Goal: Task Accomplishment & Management: Complete application form

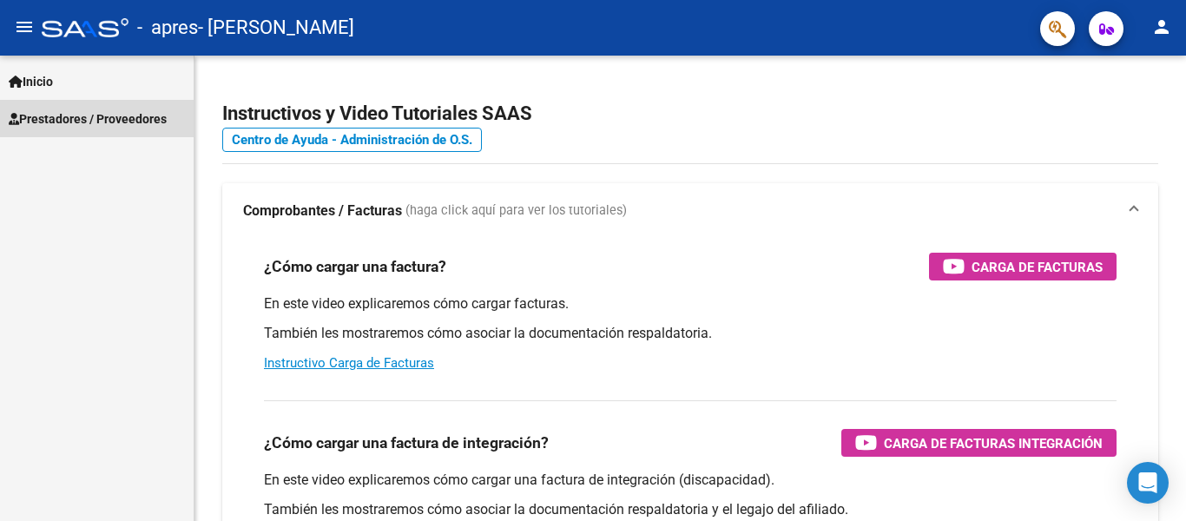
click at [62, 119] on span "Prestadores / Proveedores" at bounding box center [88, 118] width 158 height 19
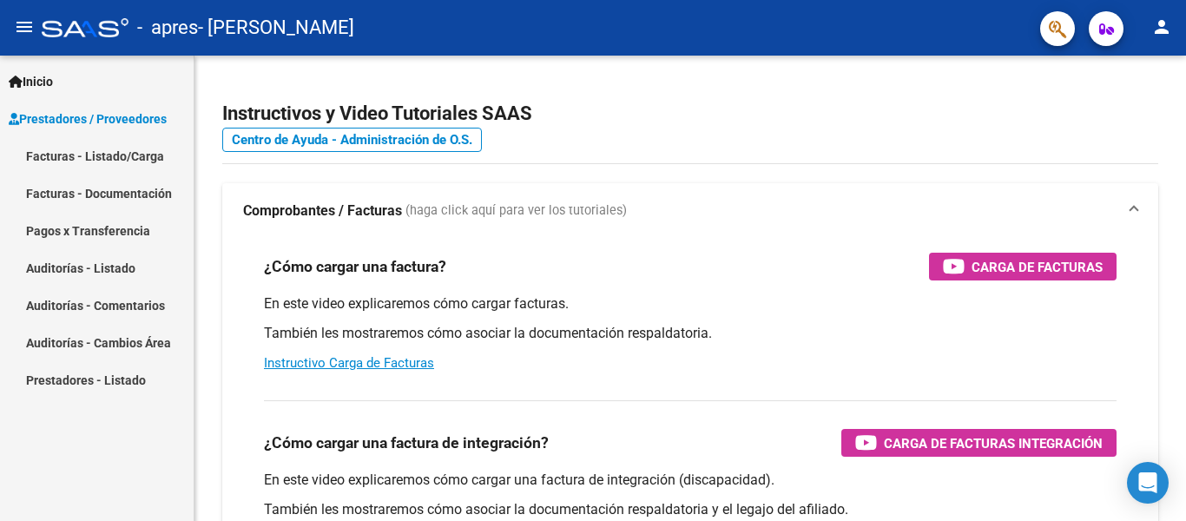
click at [135, 155] on link "Facturas - Listado/Carga" at bounding box center [97, 155] width 194 height 37
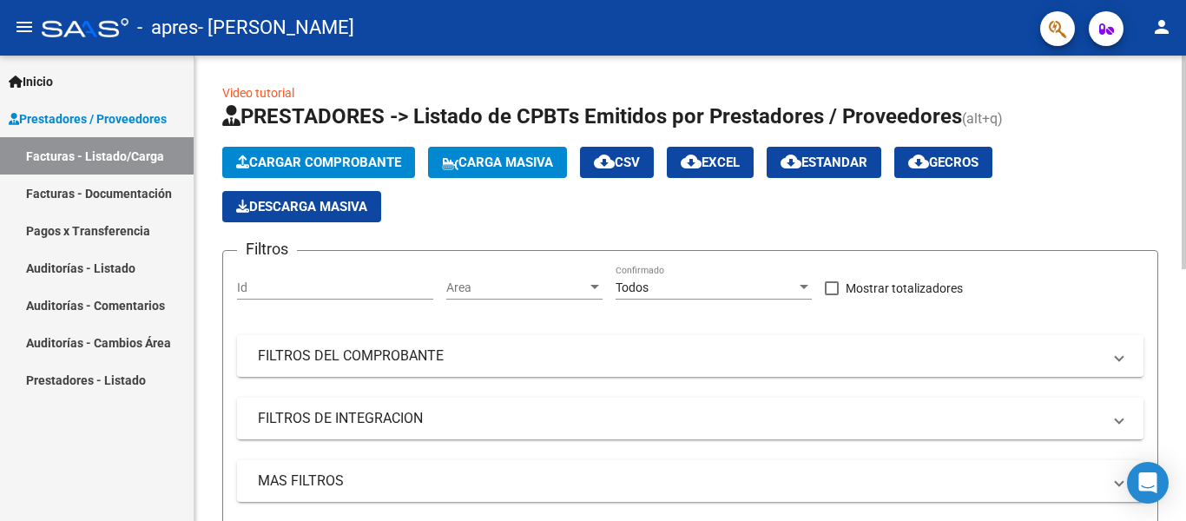
click at [306, 165] on span "Cargar Comprobante" at bounding box center [318, 163] width 165 height 16
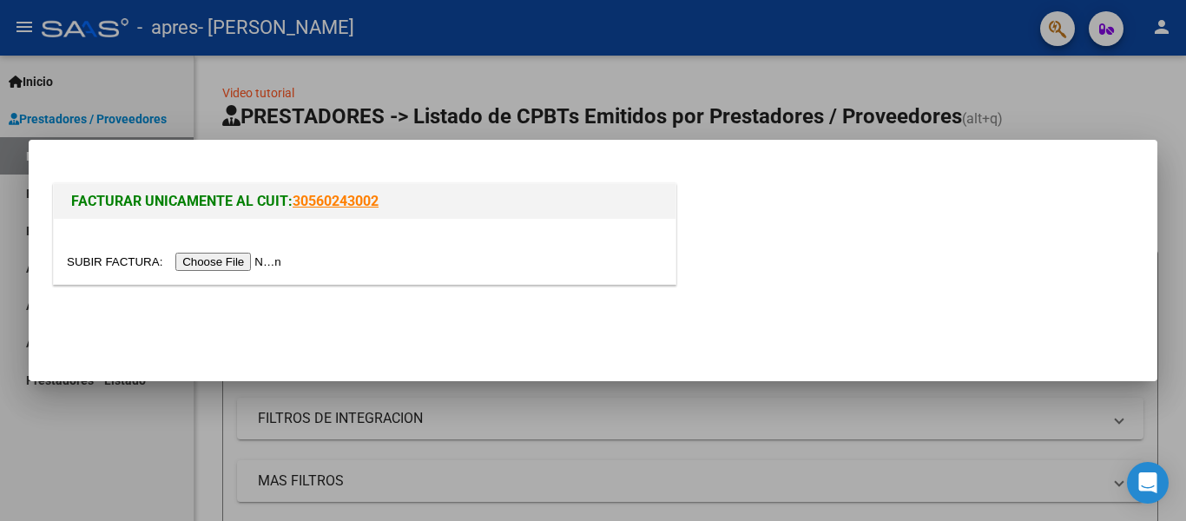
click at [202, 261] on input "file" at bounding box center [177, 262] width 220 height 18
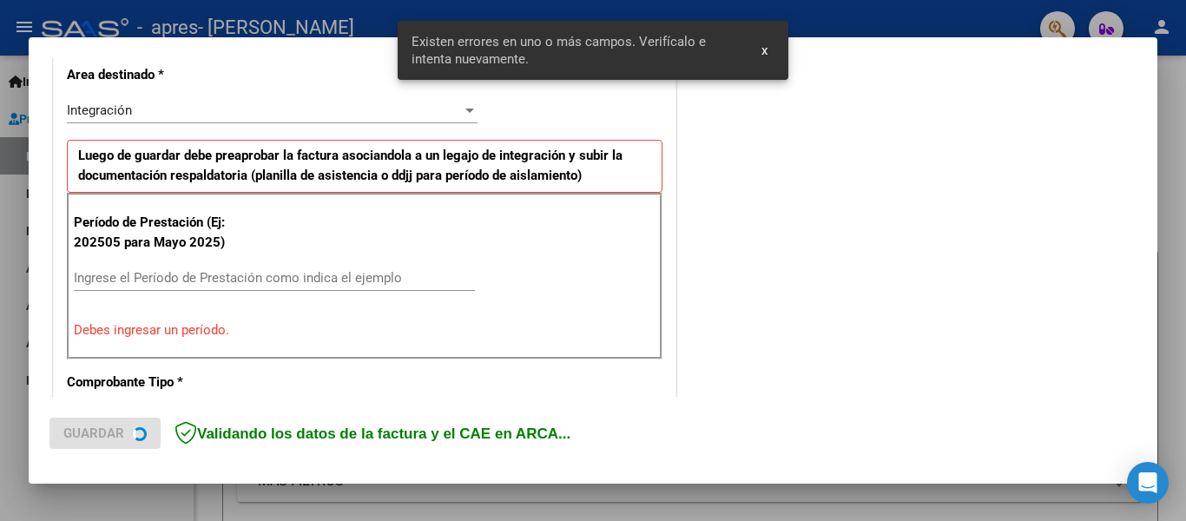
scroll to position [435, 0]
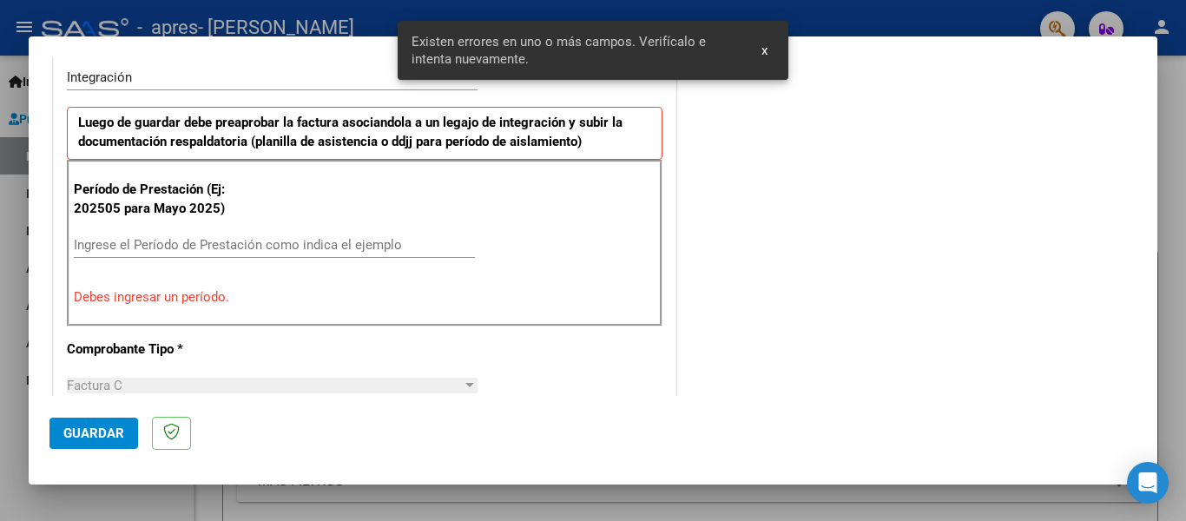
click at [765, 49] on span "x" at bounding box center [765, 51] width 6 height 16
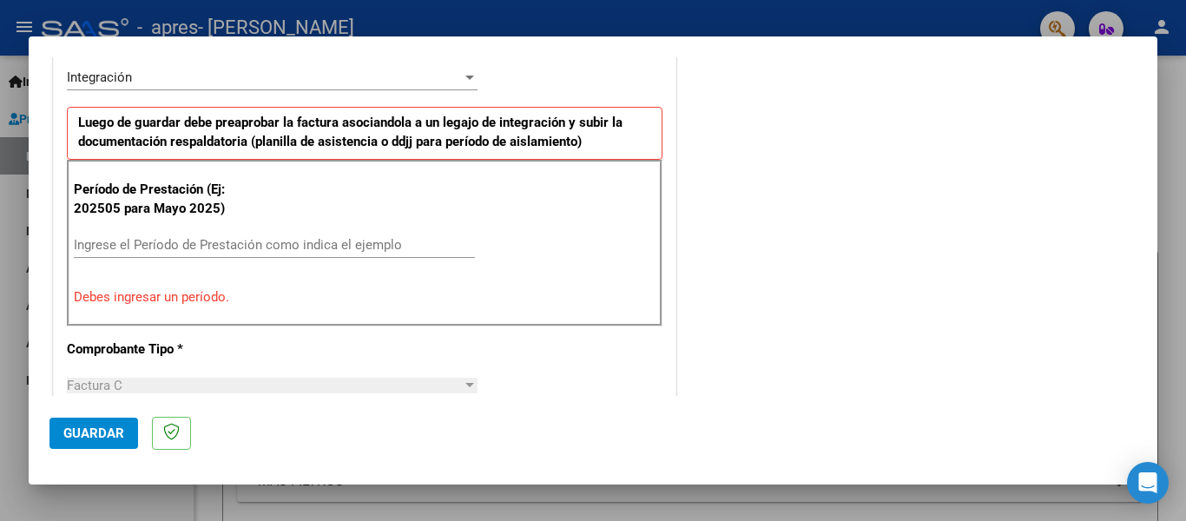
scroll to position [146, 0]
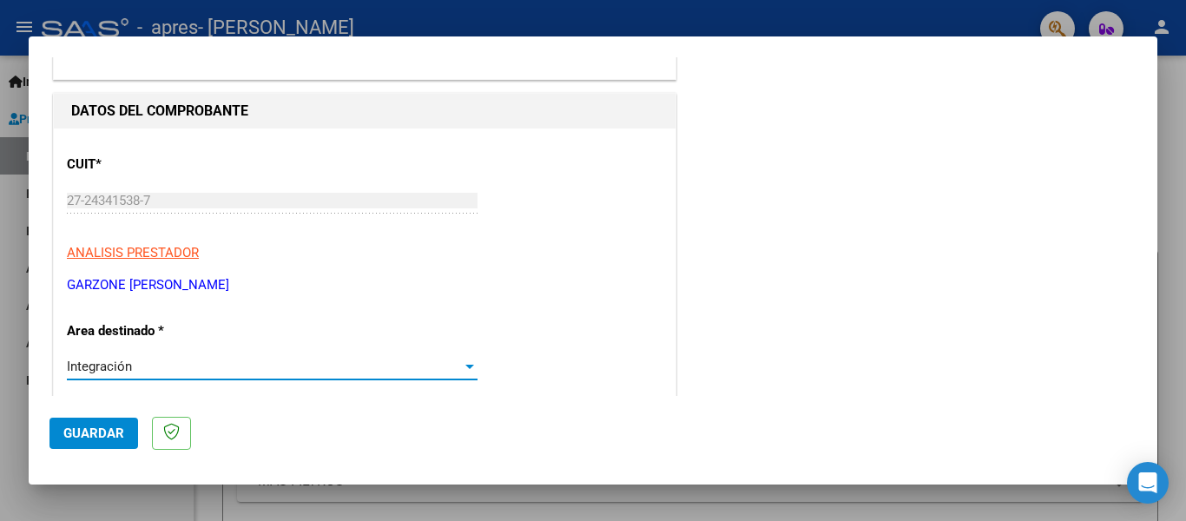
click at [465, 367] on div at bounding box center [469, 367] width 9 height 4
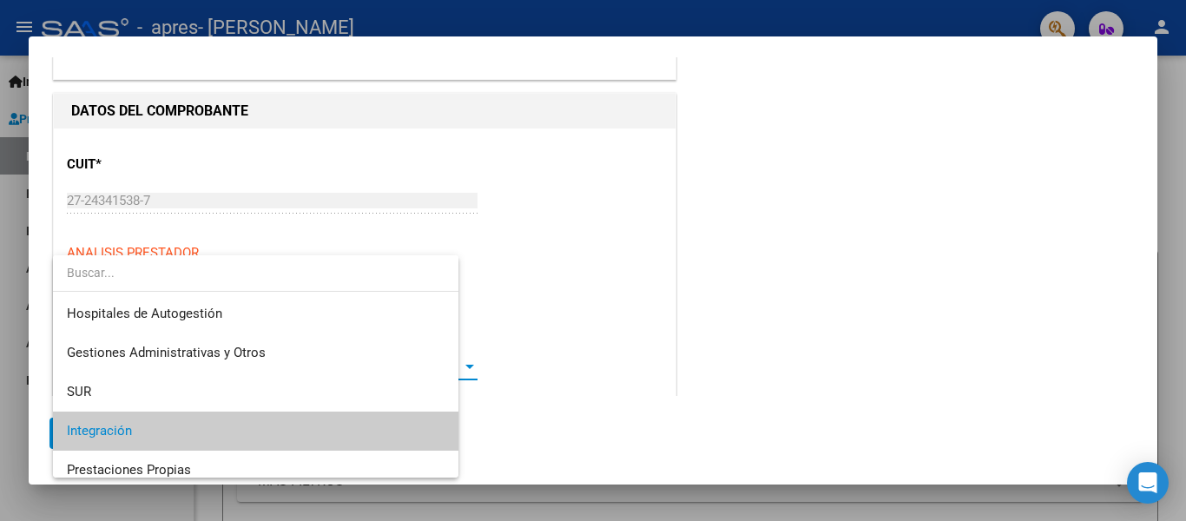
scroll to position [64, 0]
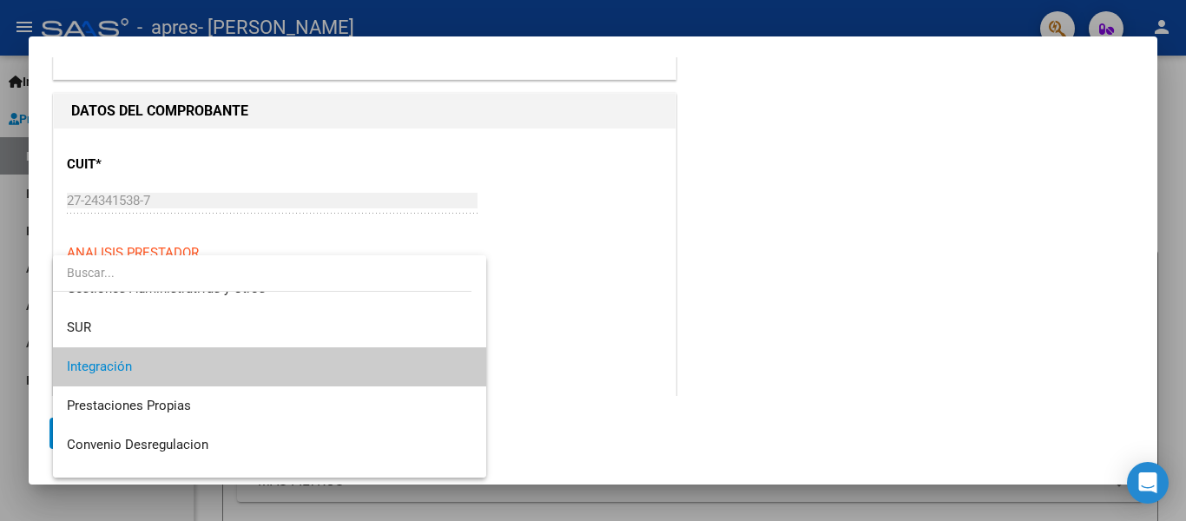
click at [450, 362] on span "Integración" at bounding box center [270, 366] width 406 height 39
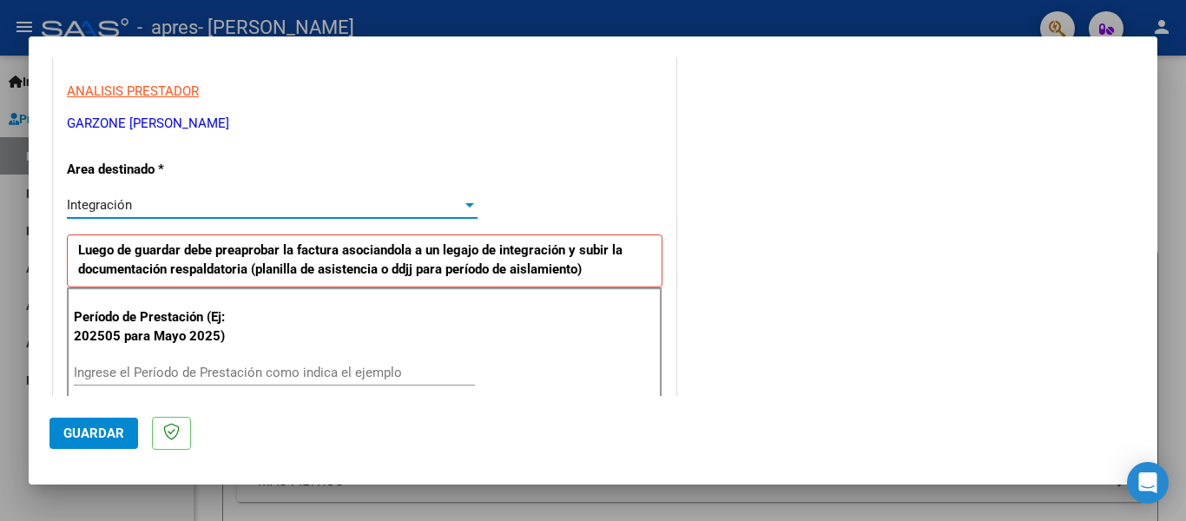
scroll to position [435, 0]
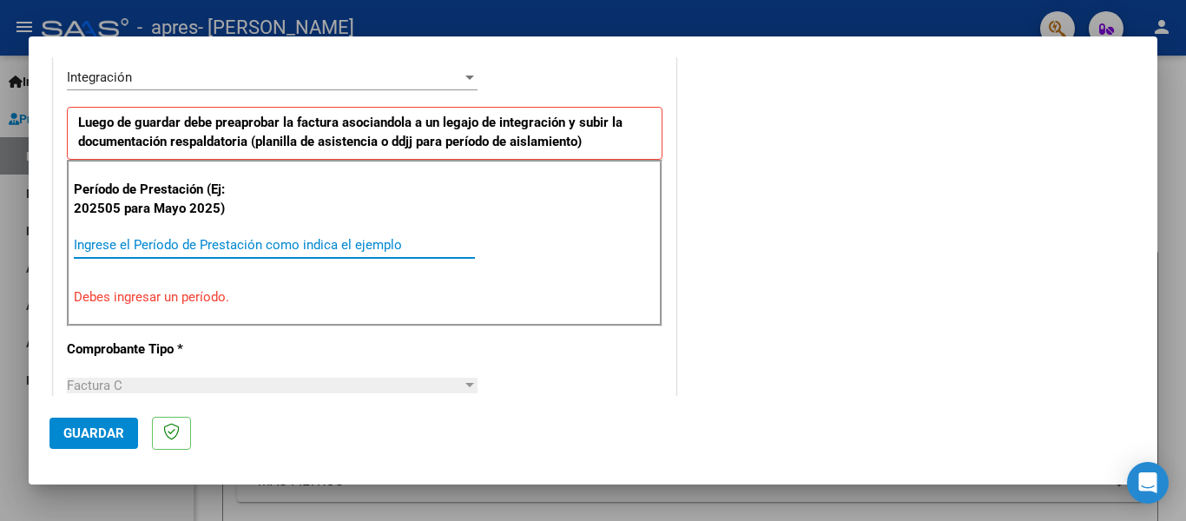
click at [169, 245] on input "Ingrese el Período de Prestación como indica el ejemplo" at bounding box center [274, 245] width 401 height 16
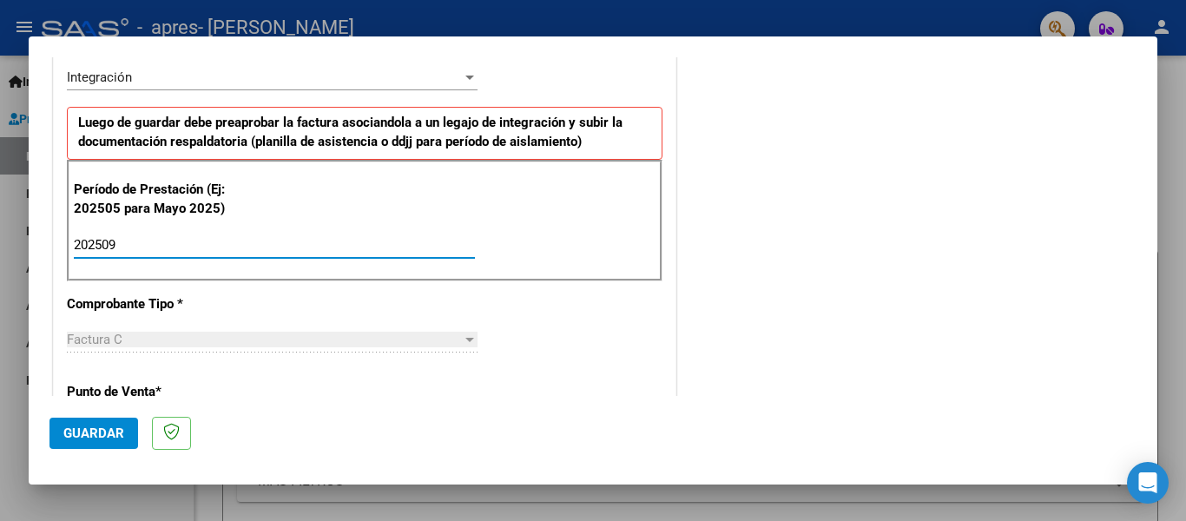
type input "202509"
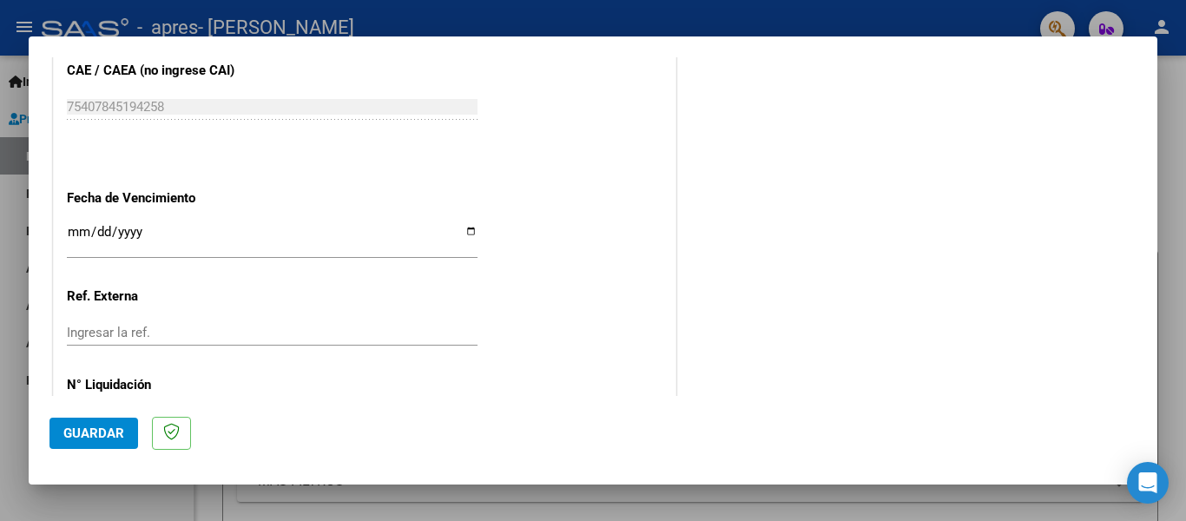
scroll to position [1158, 0]
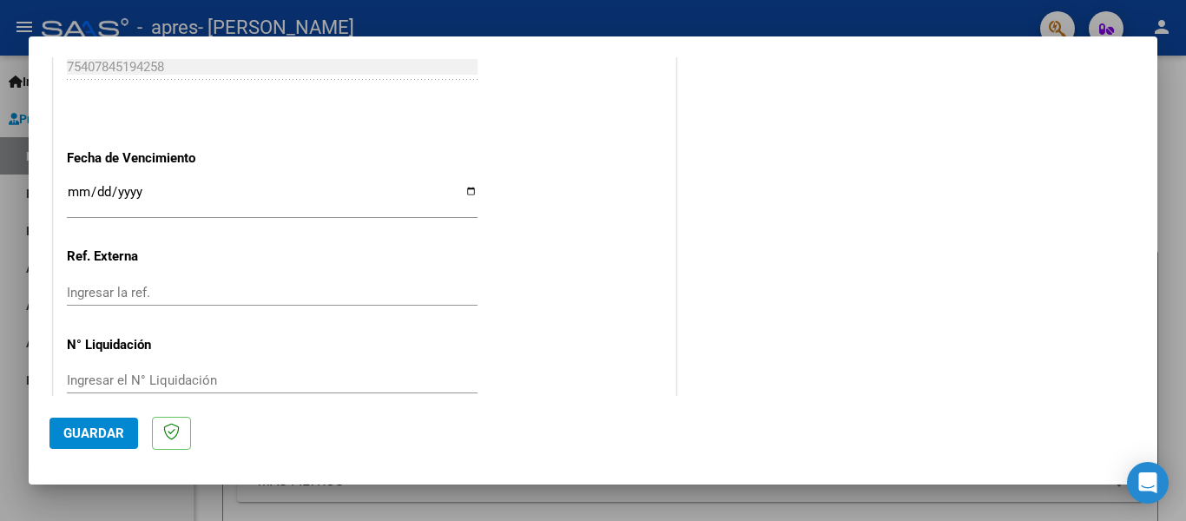
click at [71, 187] on input "Ingresar la fecha" at bounding box center [272, 199] width 411 height 28
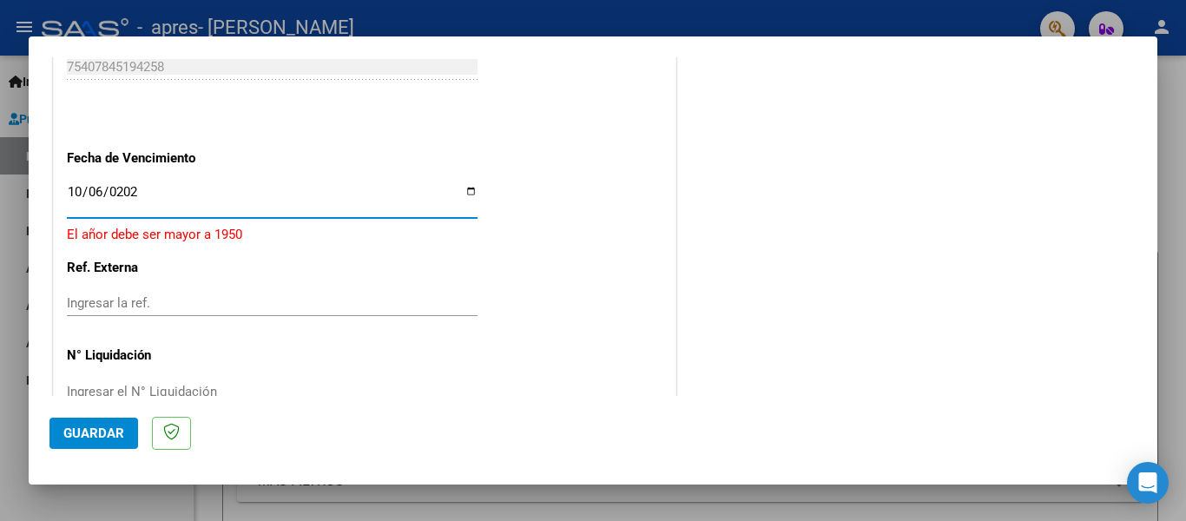
type input "2025-10-06"
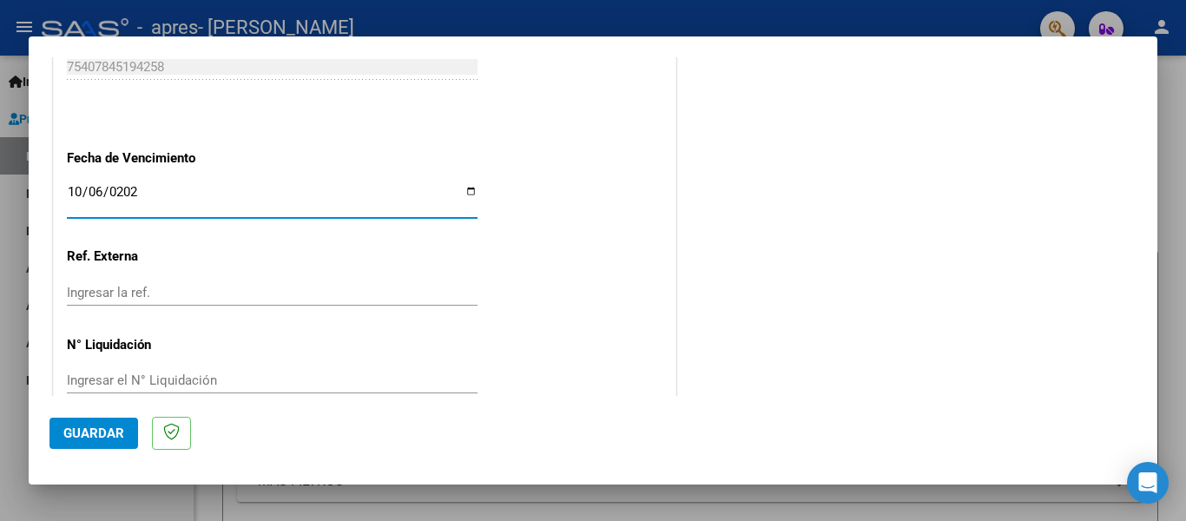
scroll to position [1168, 0]
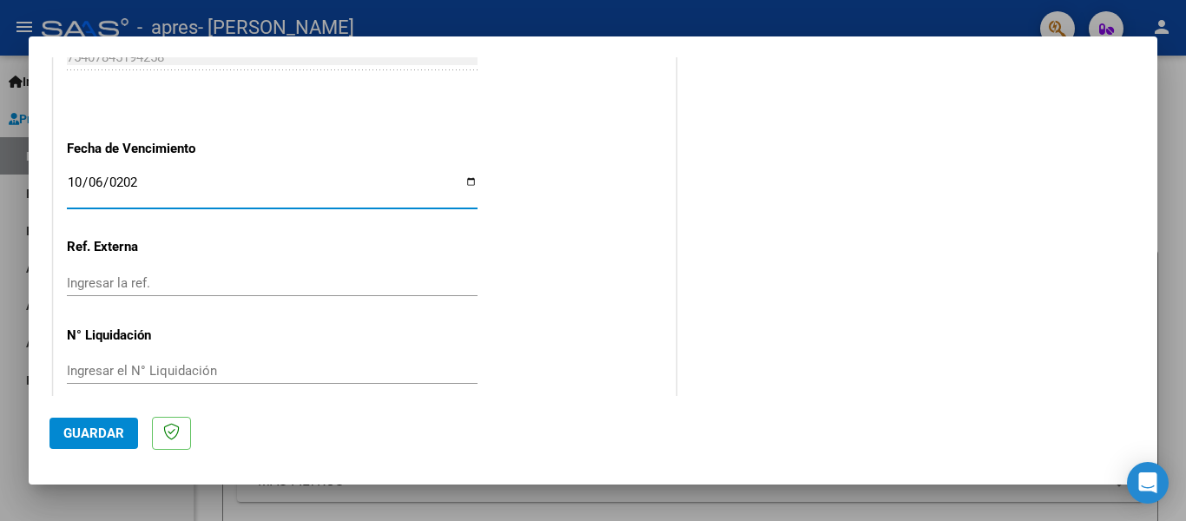
click at [76, 432] on span "Guardar" at bounding box center [93, 433] width 61 height 16
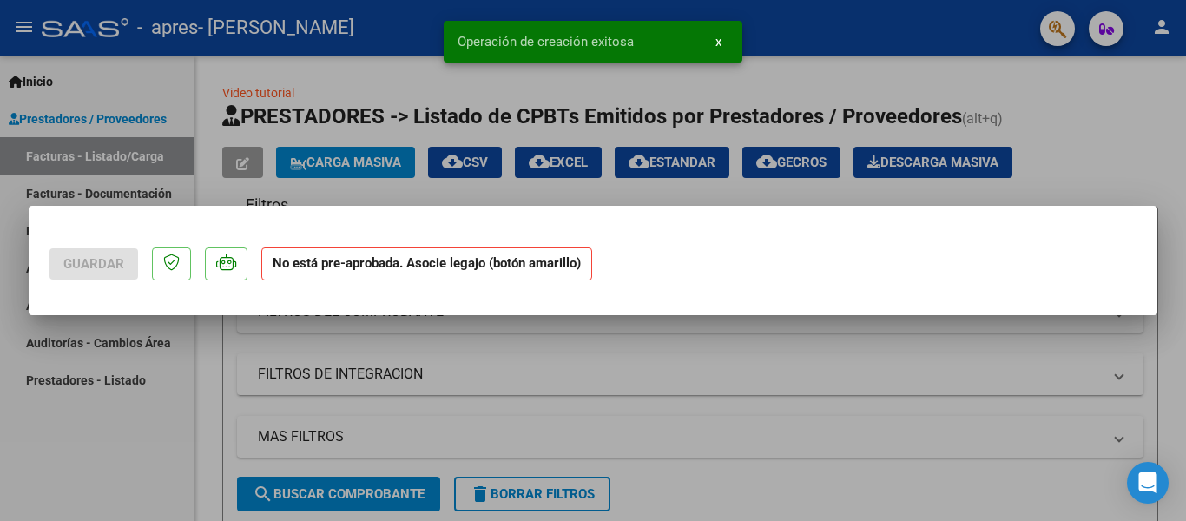
scroll to position [0, 0]
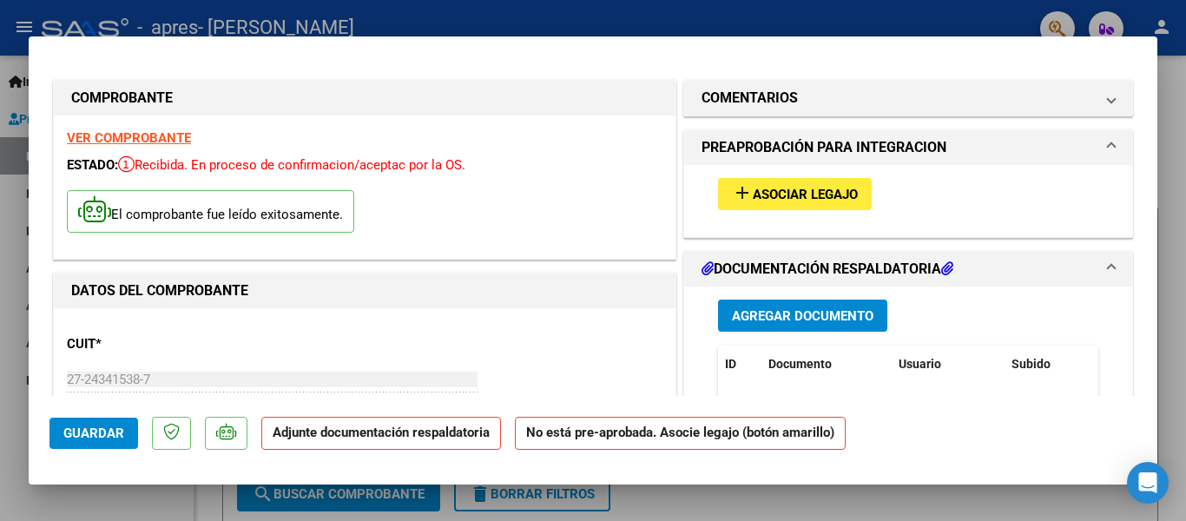
click at [718, 44] on mat-dialog-container "COMPROBANTE VER COMPROBANTE ESTADO: Recibida. En proceso de confirmacion/acepta…" at bounding box center [593, 260] width 1129 height 449
click at [722, 195] on button "add Asociar Legajo" at bounding box center [795, 194] width 154 height 32
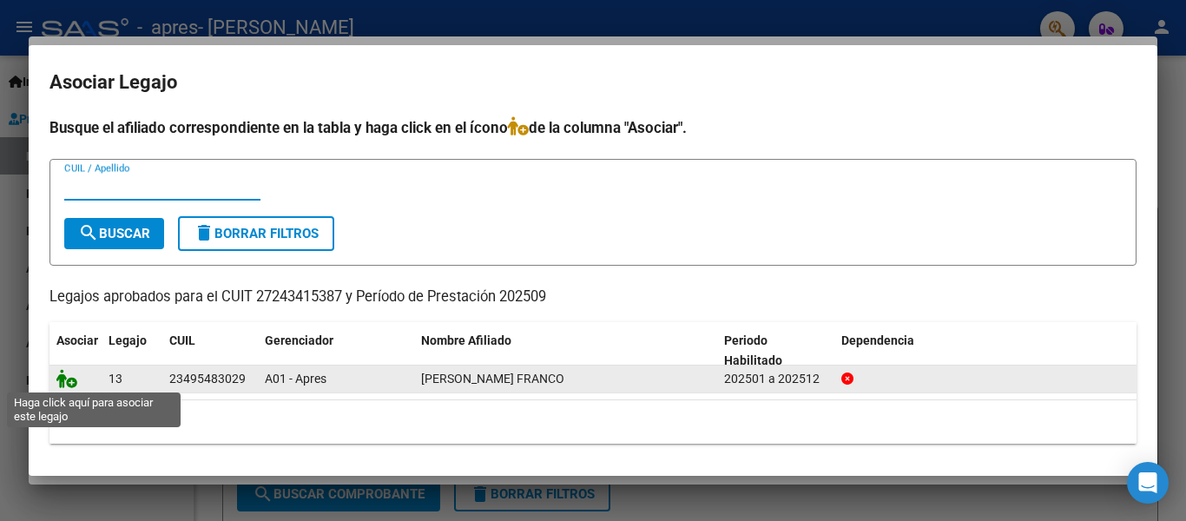
click at [69, 384] on icon at bounding box center [66, 378] width 21 height 19
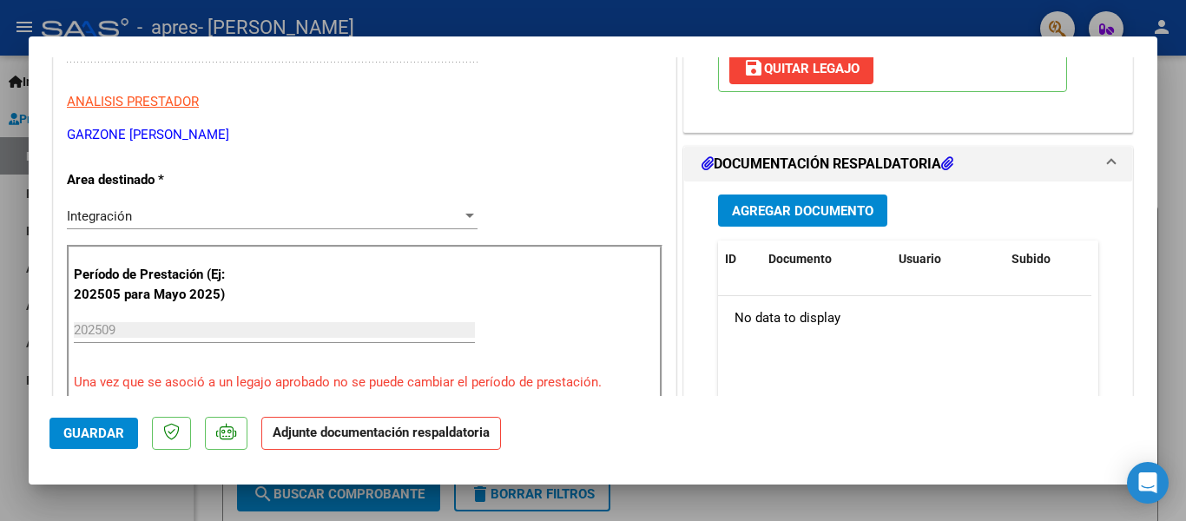
scroll to position [289, 0]
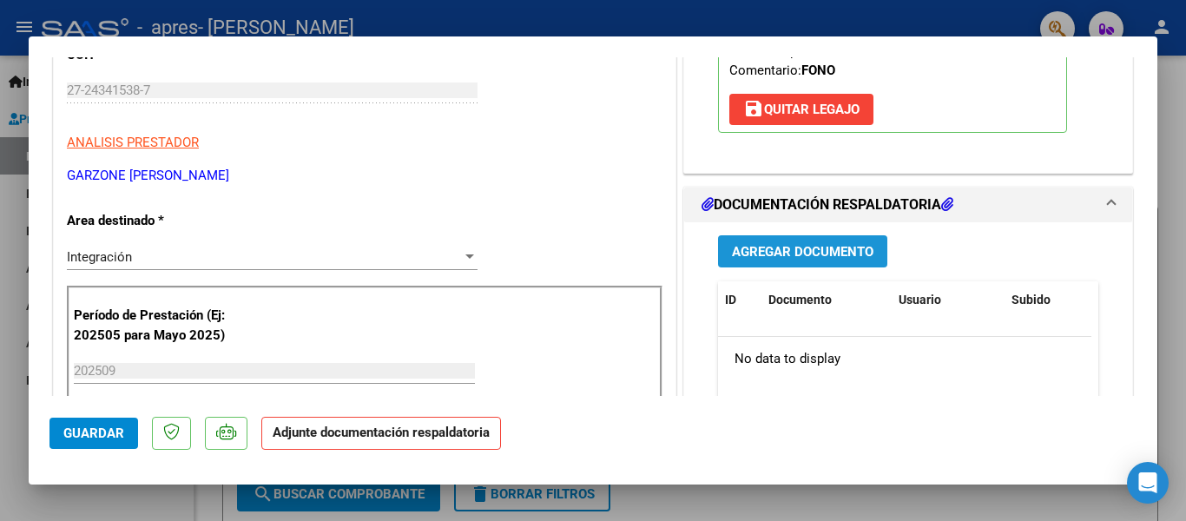
click at [741, 245] on span "Agregar Documento" at bounding box center [803, 252] width 142 height 16
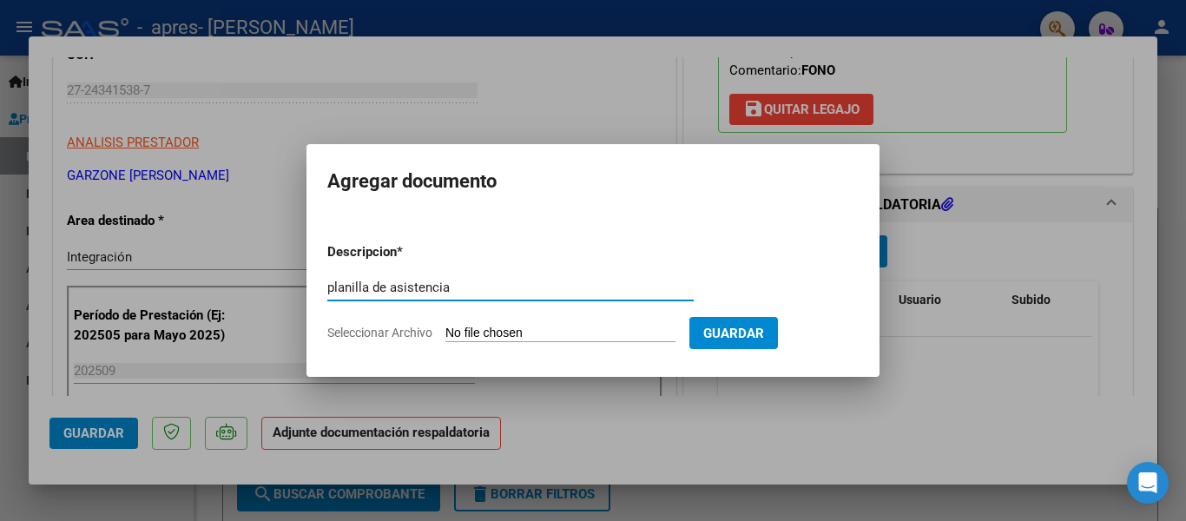
type input "planilla de asistencia"
click at [417, 328] on span "Seleccionar Archivo" at bounding box center [379, 333] width 105 height 14
click at [445, 328] on input "Seleccionar Archivo" at bounding box center [560, 334] width 230 height 16
type input "C:\fakepath\asistencia rigoli septiembre 2025.pdf"
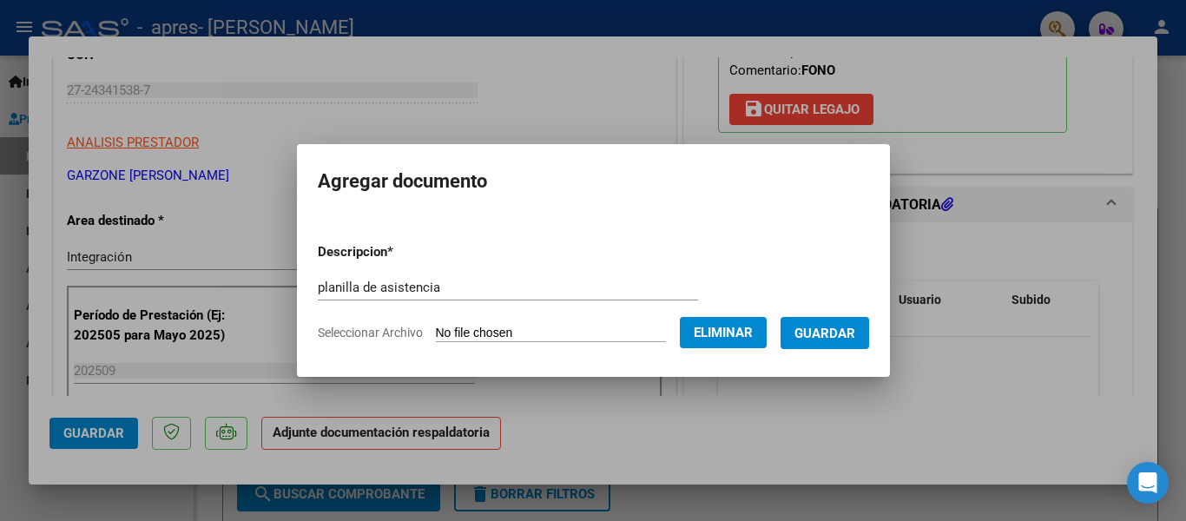
click at [817, 339] on span "Guardar" at bounding box center [825, 334] width 61 height 16
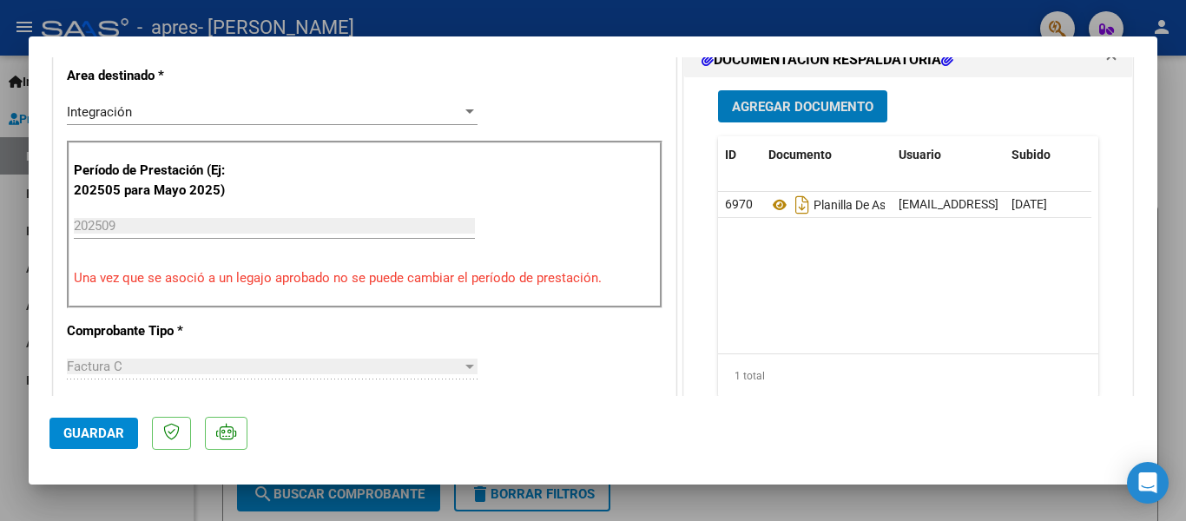
scroll to position [0, 0]
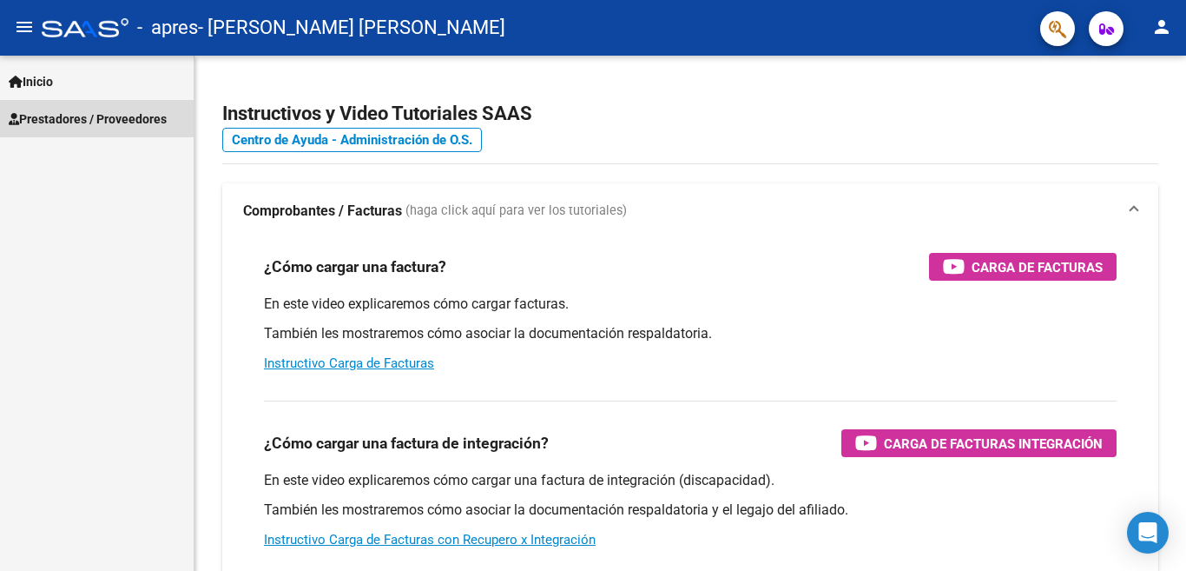
click at [65, 117] on span "Prestadores / Proveedores" at bounding box center [88, 118] width 158 height 19
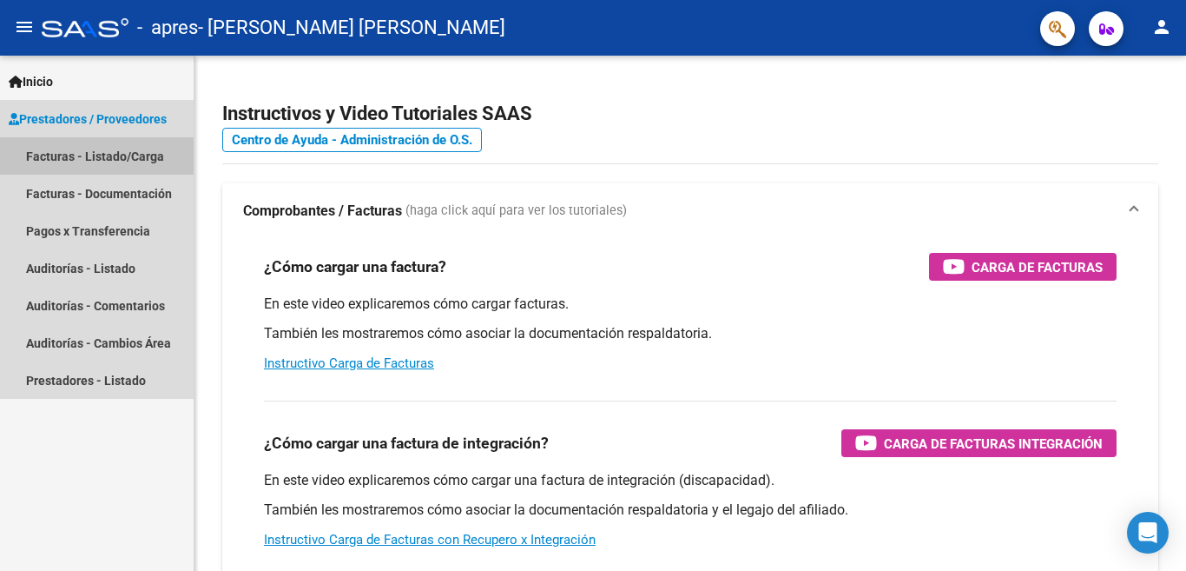
click at [109, 155] on link "Facturas - Listado/Carga" at bounding box center [97, 155] width 194 height 37
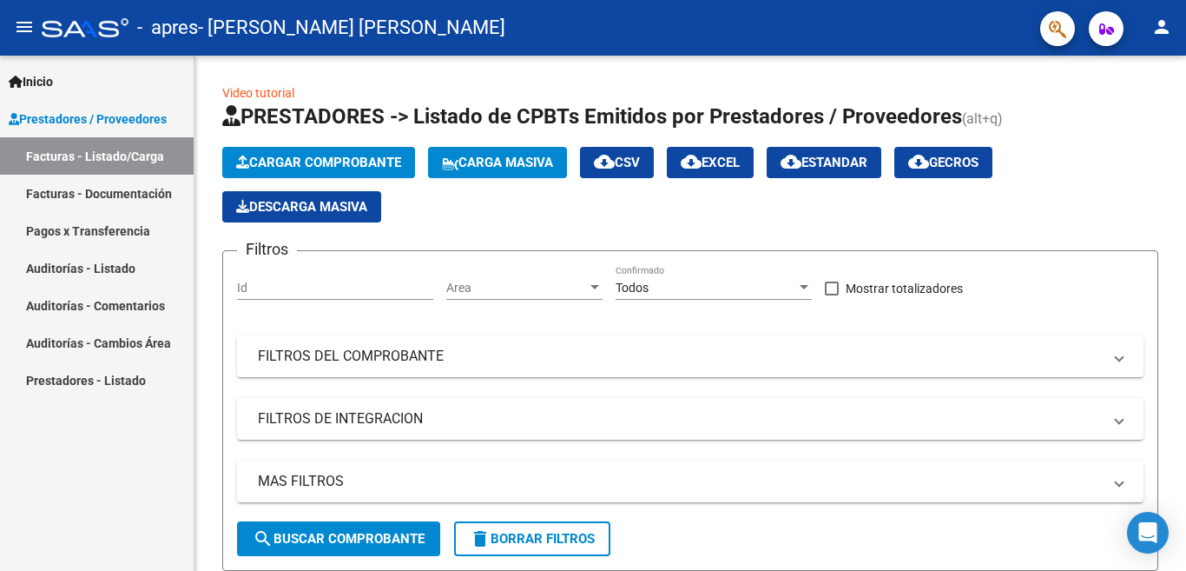
click at [102, 200] on link "Facturas - Documentación" at bounding box center [97, 193] width 194 height 37
